Goal: Use online tool/utility: Utilize a website feature to perform a specific function

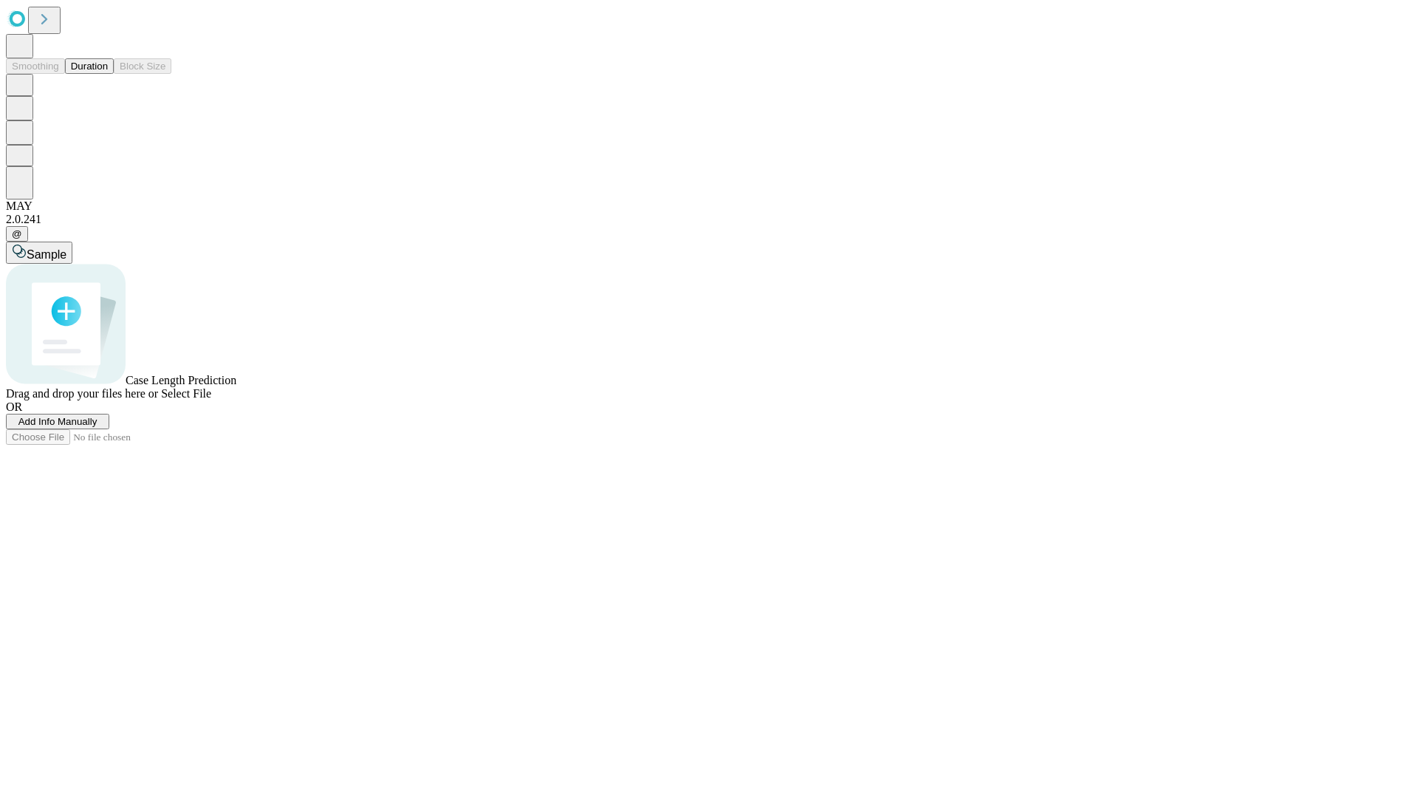
click at [98, 427] on span "Add Info Manually" at bounding box center [57, 421] width 79 height 11
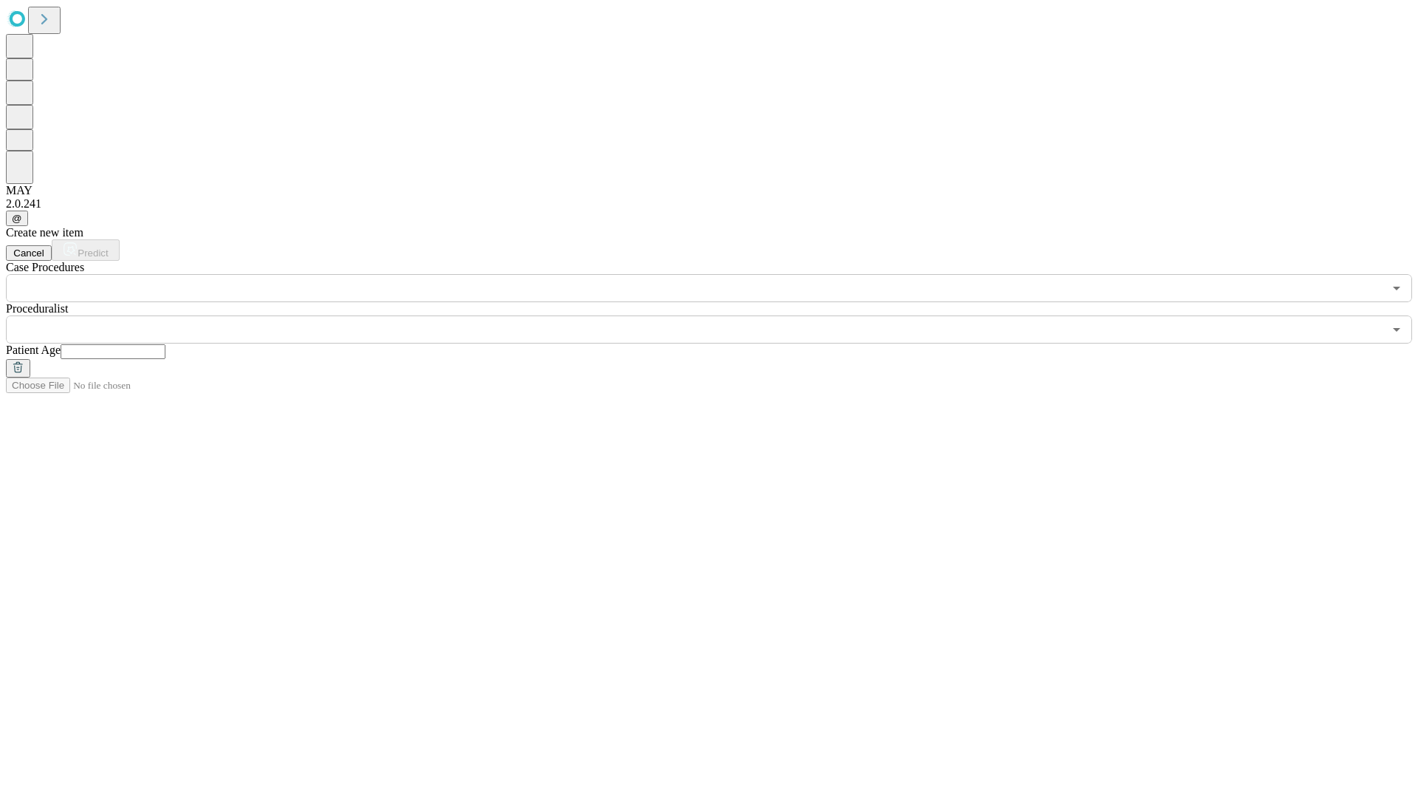
click at [165, 344] on input "text" at bounding box center [113, 351] width 105 height 15
type input "**"
click at [720, 315] on input "text" at bounding box center [695, 329] width 1378 height 28
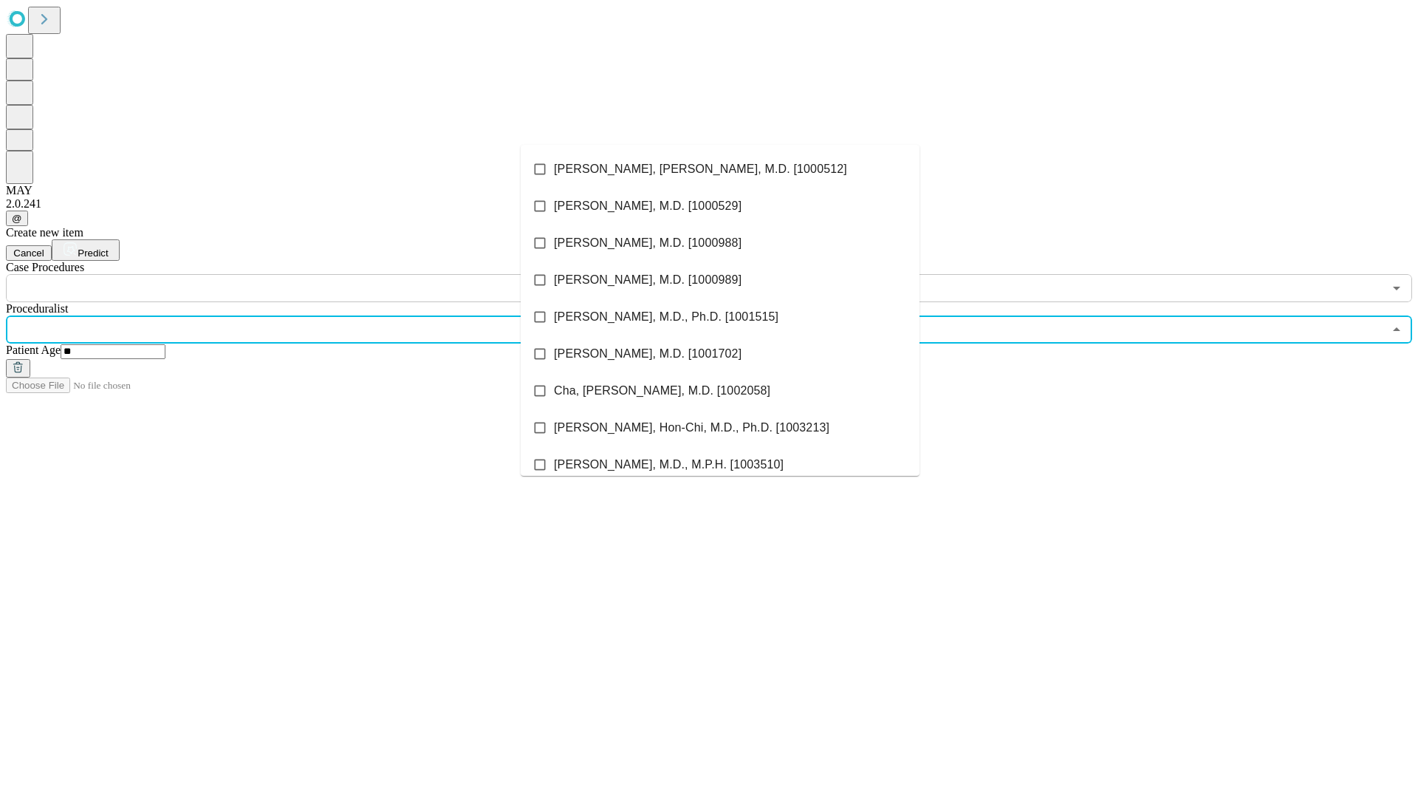
click at [720, 169] on li "[PERSON_NAME], [PERSON_NAME], M.D. [1000512]" at bounding box center [720, 169] width 399 height 37
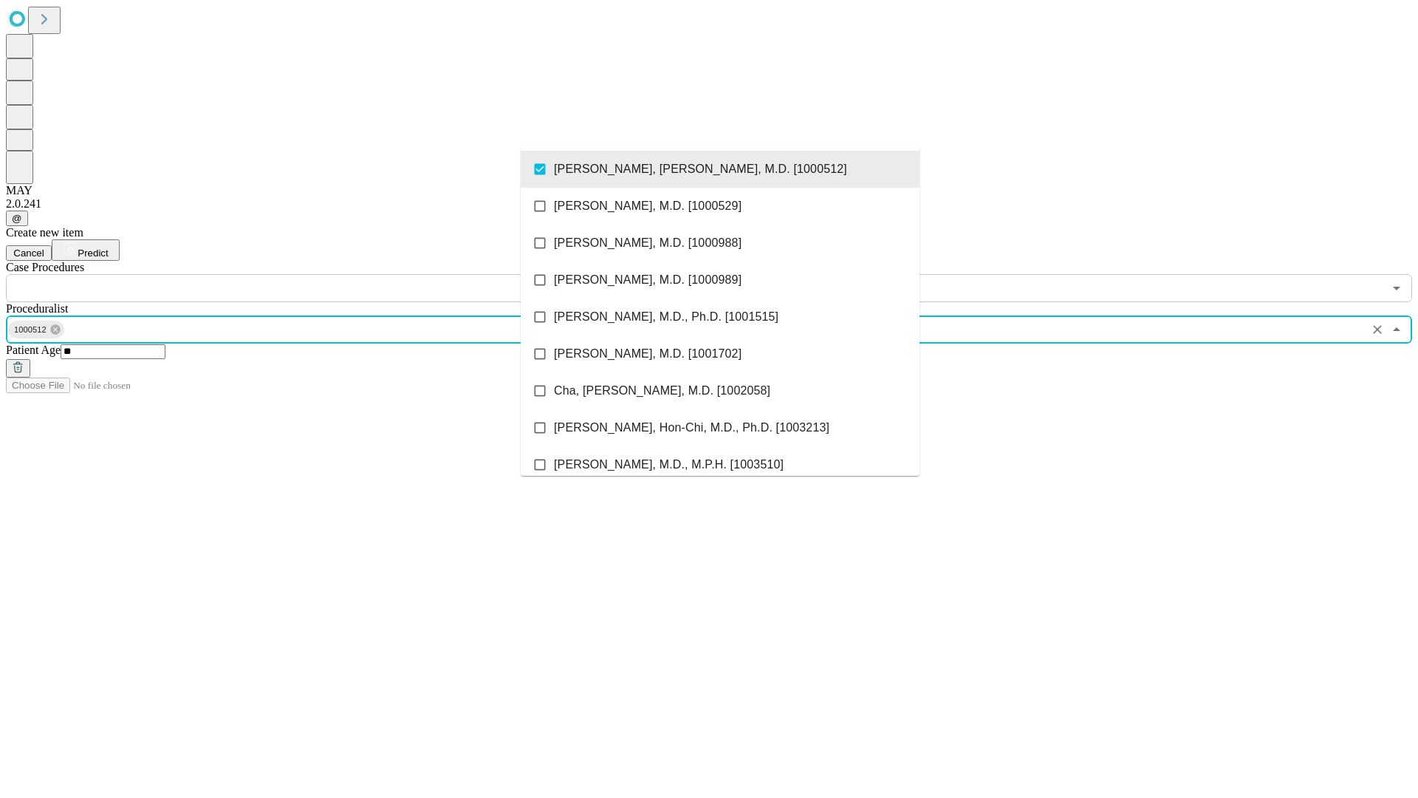
click at [310, 274] on input "text" at bounding box center [695, 288] width 1378 height 28
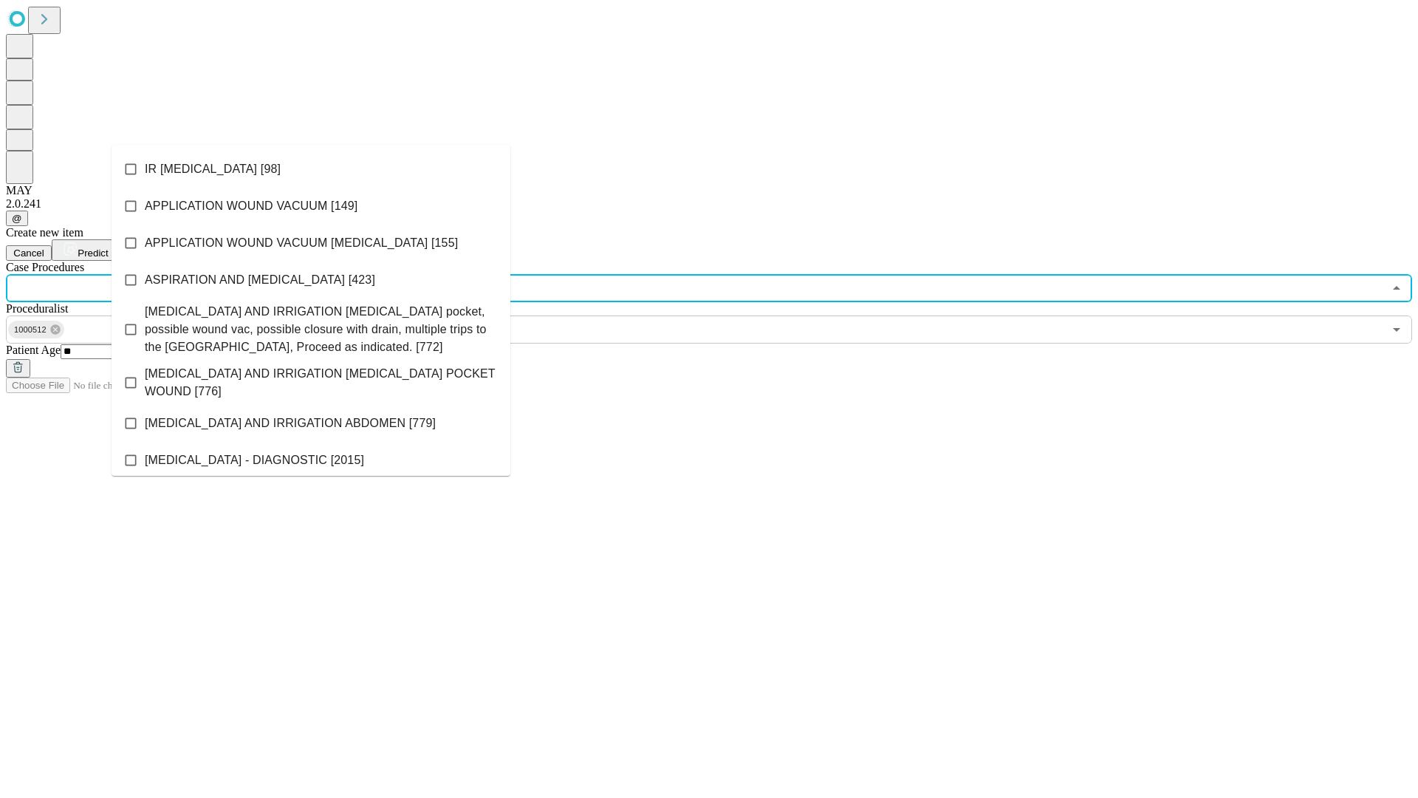
click at [311, 169] on li "IR [MEDICAL_DATA] [98]" at bounding box center [311, 169] width 399 height 37
click at [108, 247] on span "Predict" at bounding box center [93, 252] width 30 height 11
